Goal: Navigation & Orientation: Find specific page/section

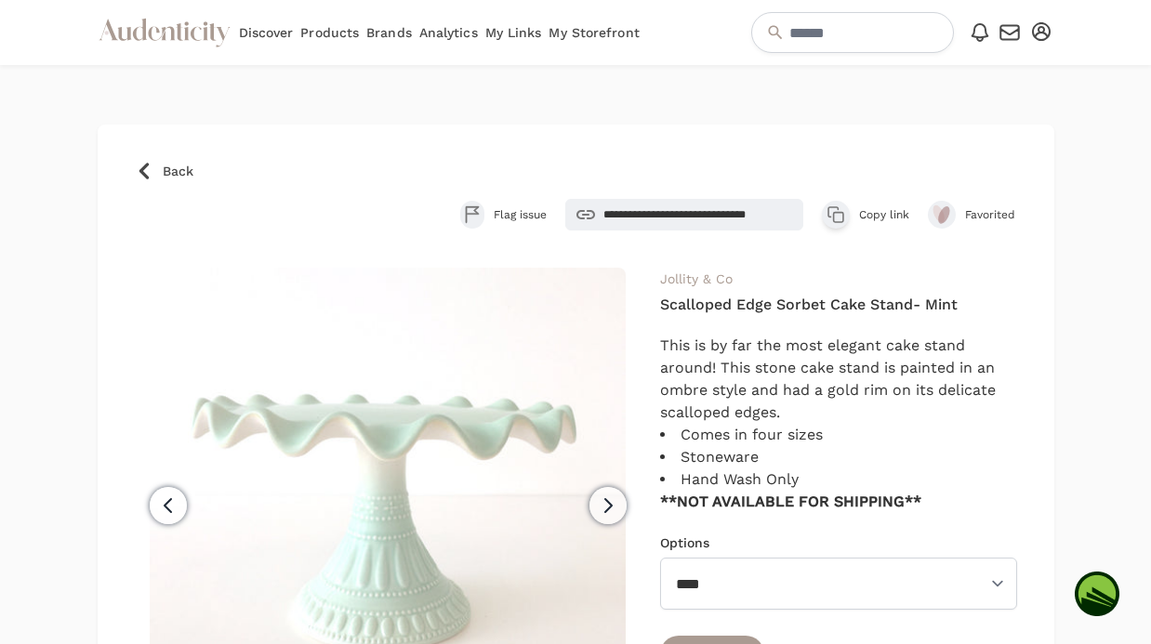
click at [143, 170] on icon at bounding box center [144, 171] width 19 height 19
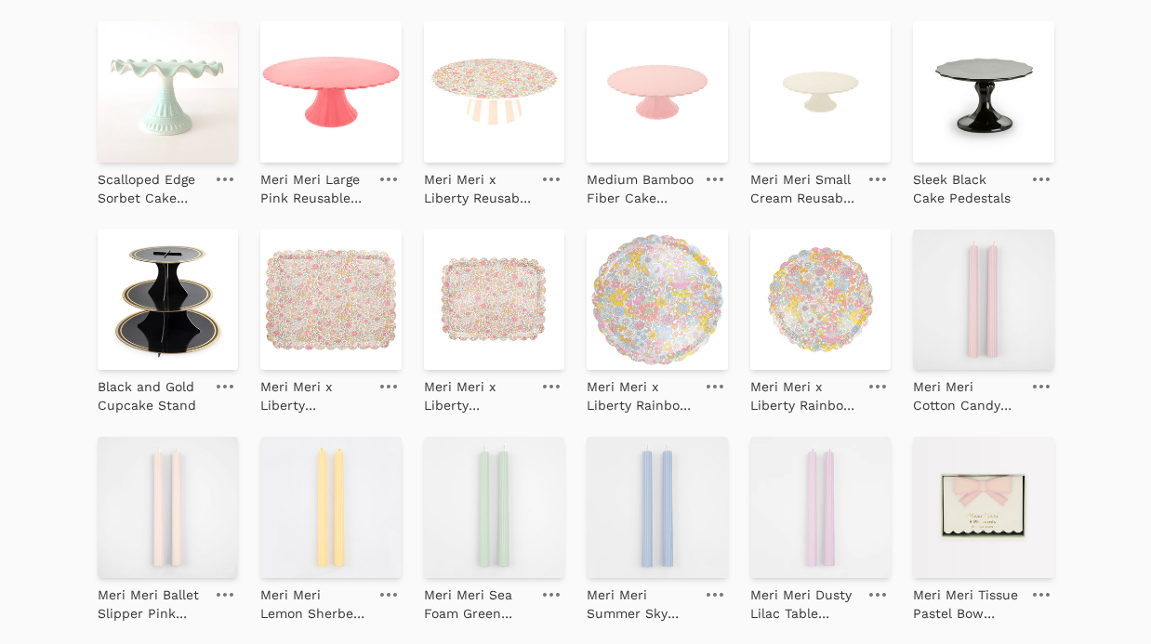
scroll to position [468, 0]
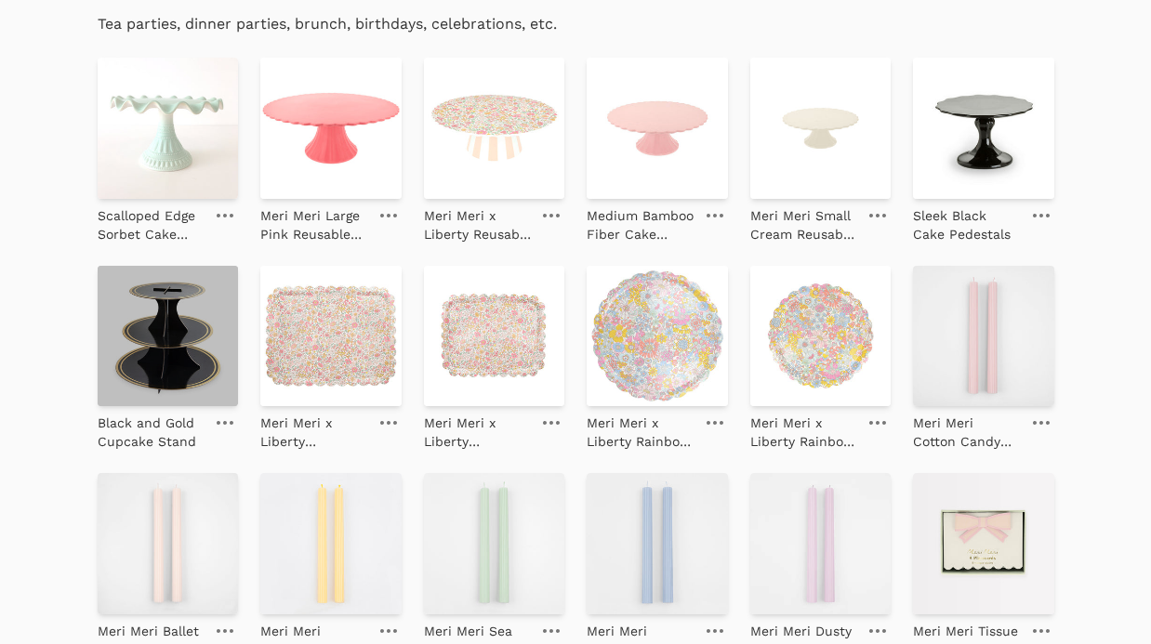
click at [187, 322] on img at bounding box center [168, 336] width 141 height 141
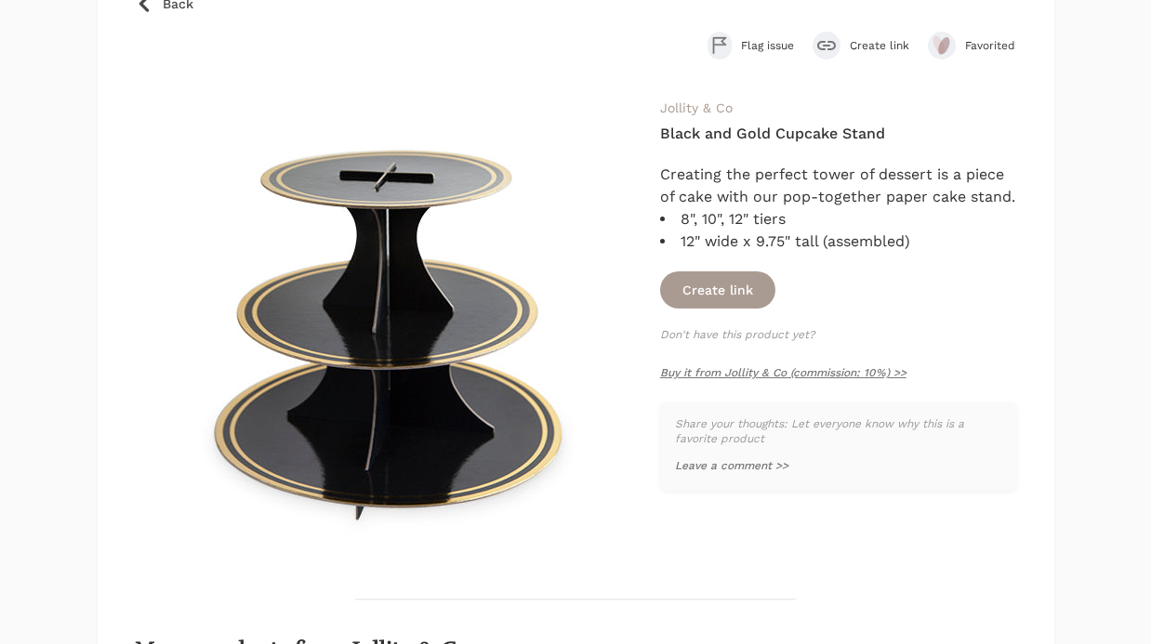
scroll to position [183, 0]
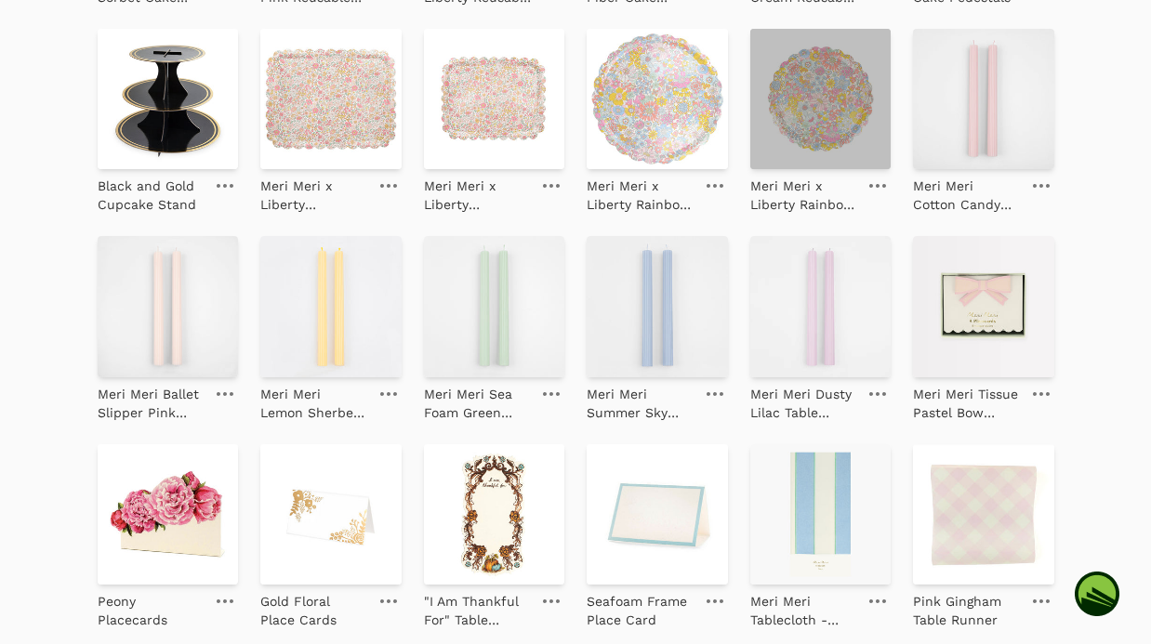
scroll to position [508, 0]
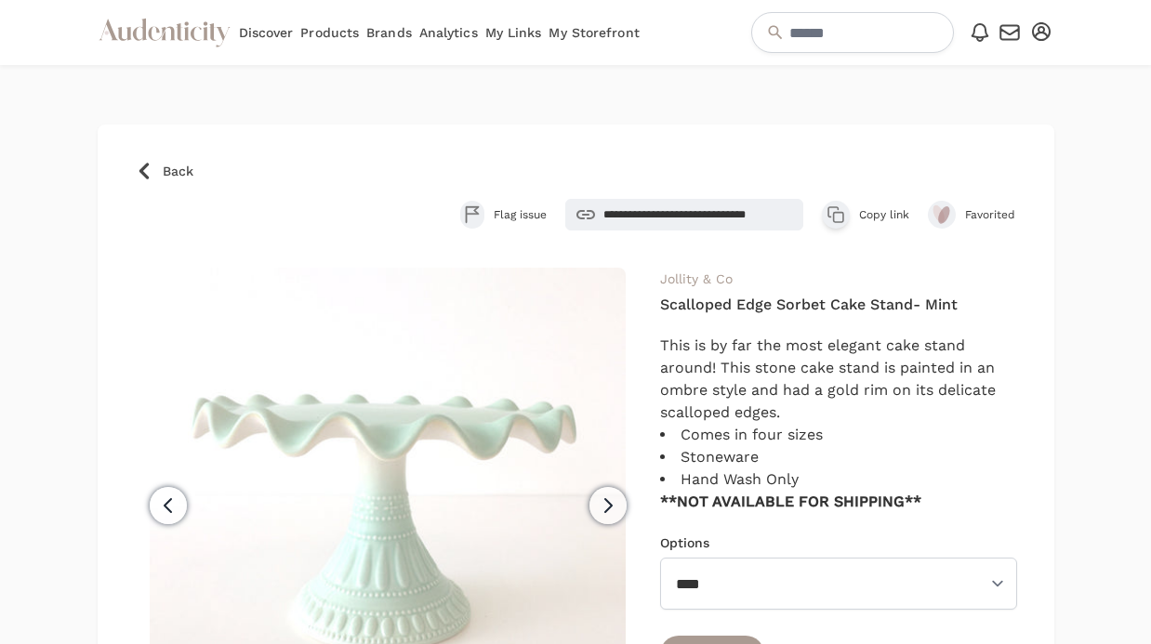
click at [142, 174] on icon at bounding box center [142, 171] width 9 height 17
